Goal: Navigation & Orientation: Find specific page/section

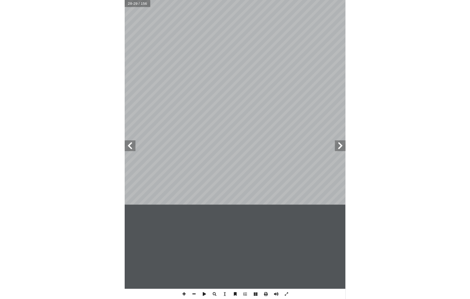
scroll to position [0, 92]
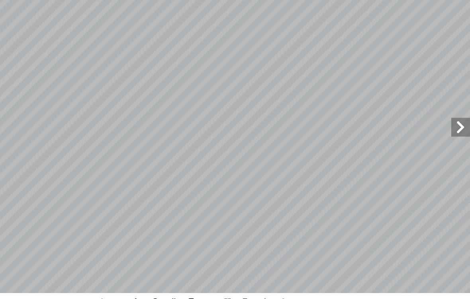
click at [326, 136] on span at bounding box center [462, 144] width 16 height 16
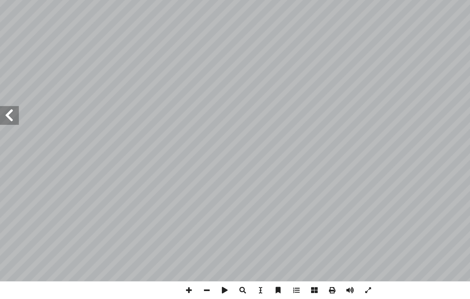
click at [11, 136] on span at bounding box center [8, 144] width 16 height 16
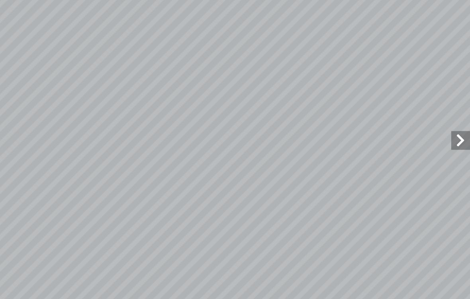
click at [326, 136] on span at bounding box center [462, 144] width 16 height 16
click at [14, 136] on span at bounding box center [8, 144] width 16 height 16
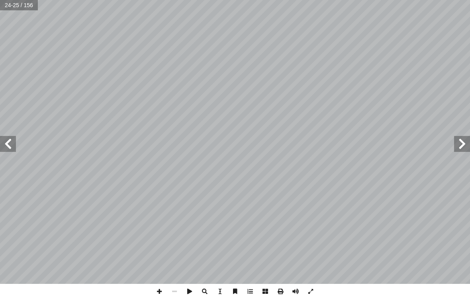
click at [7, 145] on span at bounding box center [8, 144] width 16 height 16
